Goal: Task Accomplishment & Management: Manage account settings

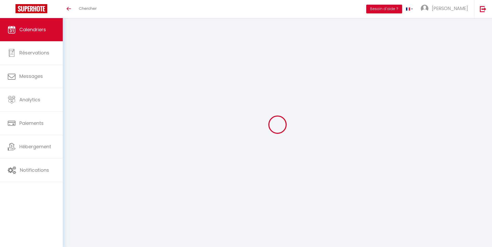
select select
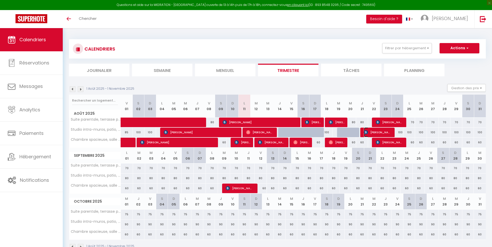
click at [365, 130] on img at bounding box center [366, 132] width 4 height 4
select select "OK"
select select "KO"
select select "0"
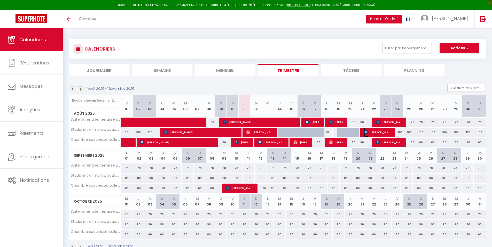
select select "1"
select select
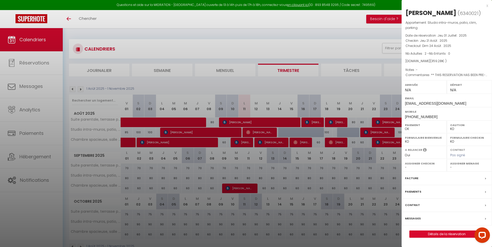
click at [376, 187] on div at bounding box center [246, 123] width 492 height 247
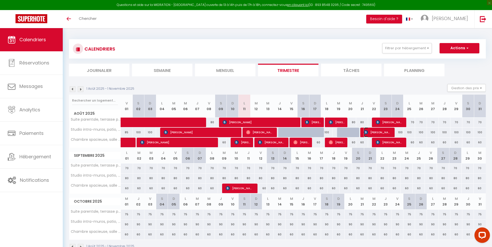
click at [376, 132] on span "[PERSON_NAME]" at bounding box center [378, 133] width 28 height 10
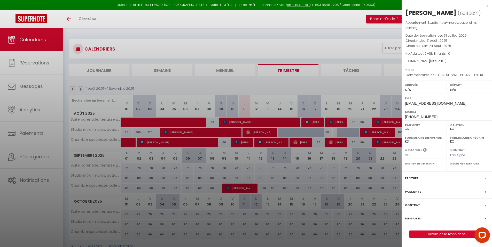
click at [386, 157] on div at bounding box center [246, 123] width 492 height 247
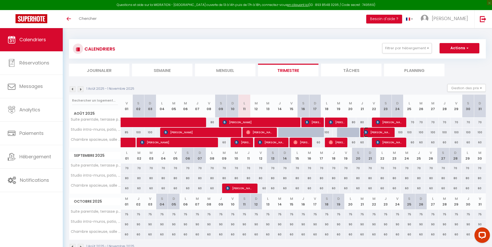
click at [385, 133] on span "[PERSON_NAME]" at bounding box center [378, 133] width 28 height 10
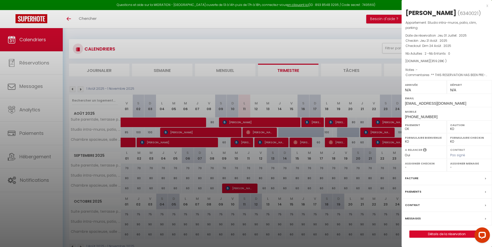
click at [411, 178] on label "Facture" at bounding box center [411, 178] width 13 height 5
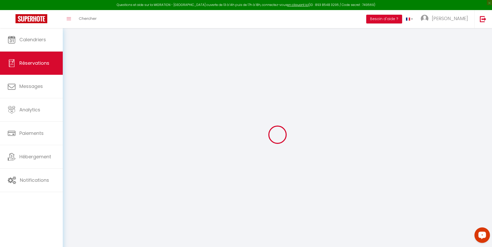
select select "service charge"
select select "taxes"
select select
checkbox input "false"
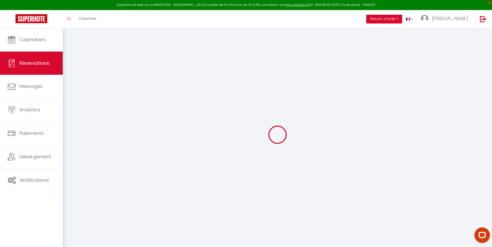
select select
checkbox input "false"
type textarea "** THIS RESERVATION HAS BEEN PRE-PAID ** Je voyage pour affaires et il est poss…"
